Goal: Information Seeking & Learning: Learn about a topic

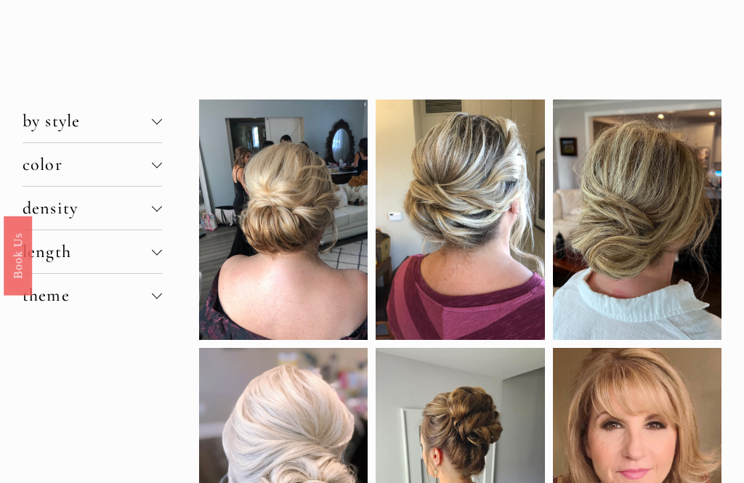
click at [160, 243] on button "length" at bounding box center [93, 252] width 140 height 43
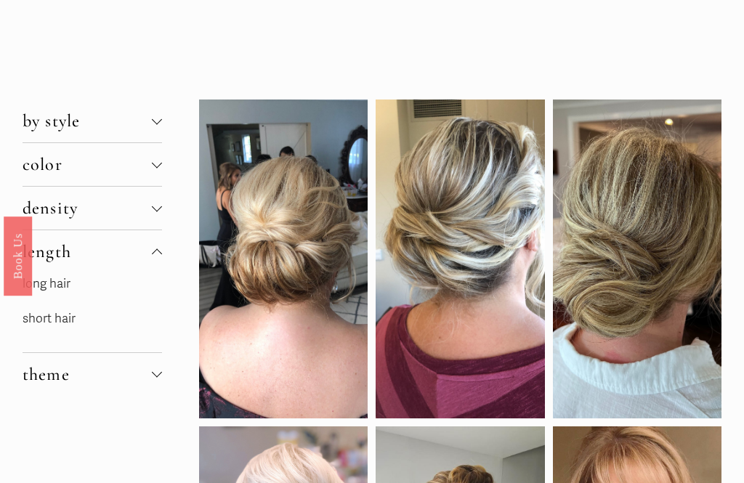
click at [82, 317] on p "short hair" at bounding box center [93, 319] width 140 height 23
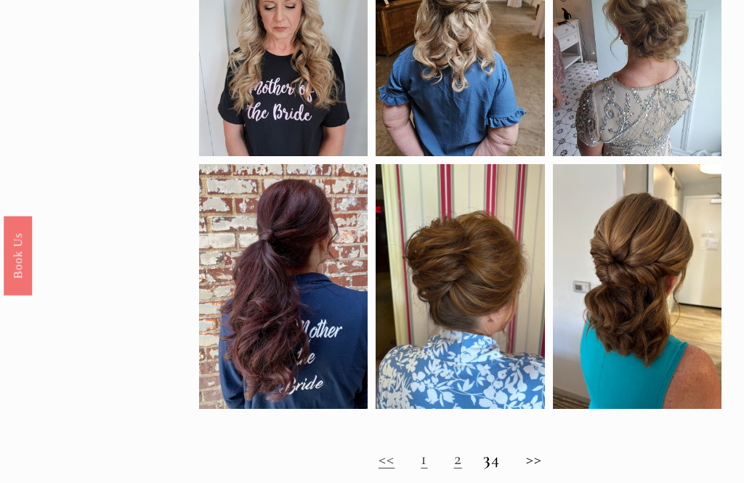
scroll to position [842, 0]
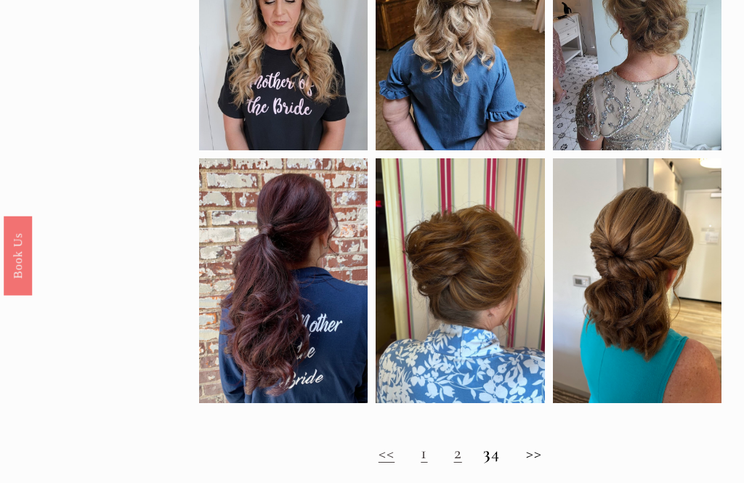
click at [549, 462] on h2 "<< 1 2 3 4 >>" at bounding box center [460, 454] width 523 height 20
click at [551, 459] on h2 "<< 1 2 3 4 >>" at bounding box center [460, 454] width 523 height 20
click at [460, 459] on h2 "<< 1 2 3 4 >>" at bounding box center [460, 454] width 523 height 20
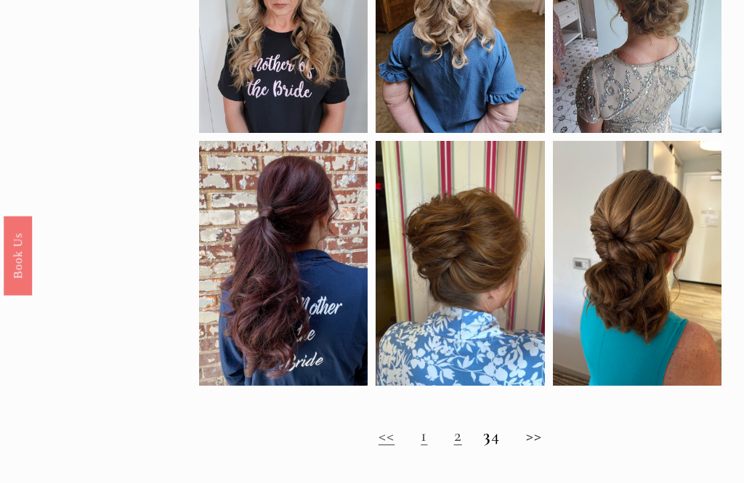
scroll to position [860, 0]
click at [454, 443] on link "2" at bounding box center [458, 435] width 8 height 21
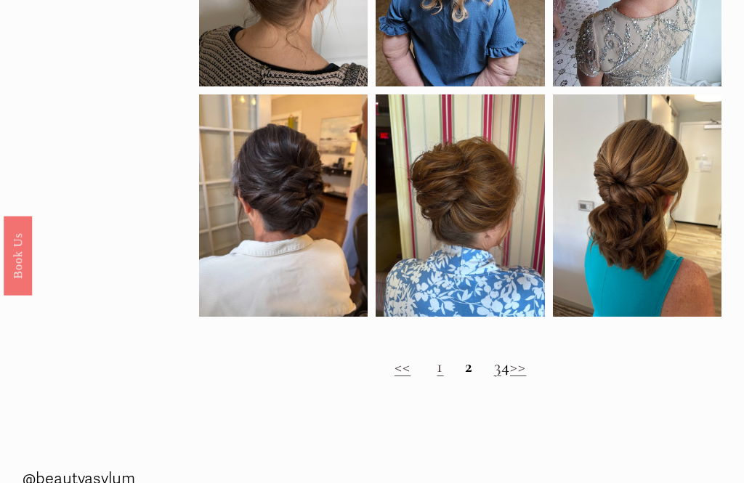
scroll to position [877, 0]
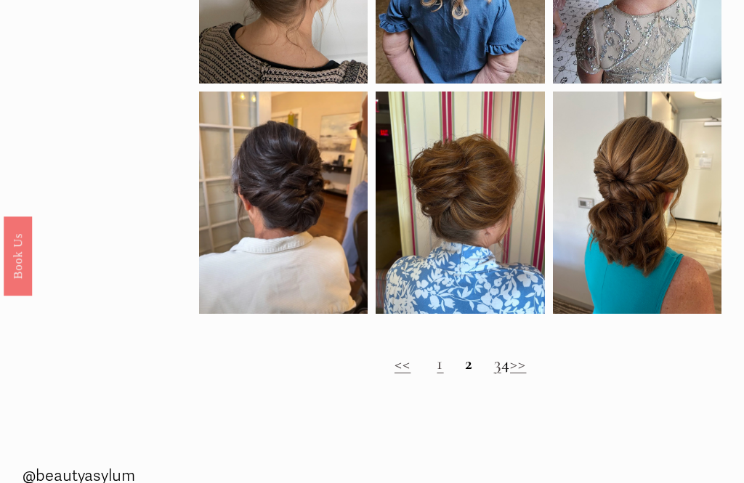
click at [494, 367] on link "3" at bounding box center [497, 363] width 7 height 21
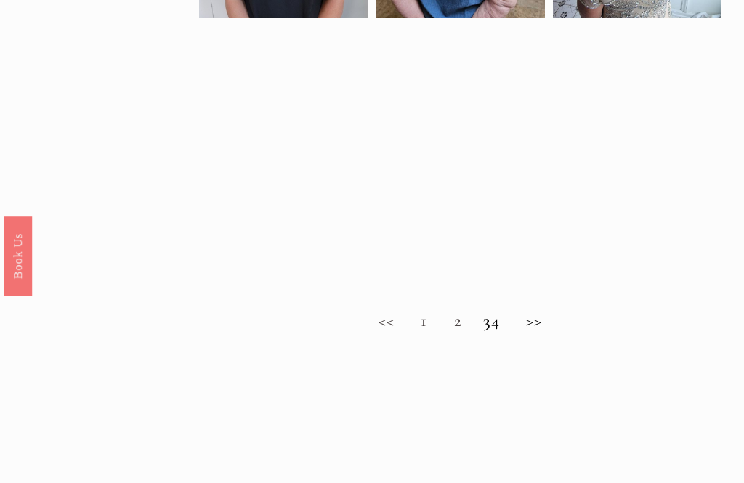
scroll to position [896, 0]
